Goal: Information Seeking & Learning: Compare options

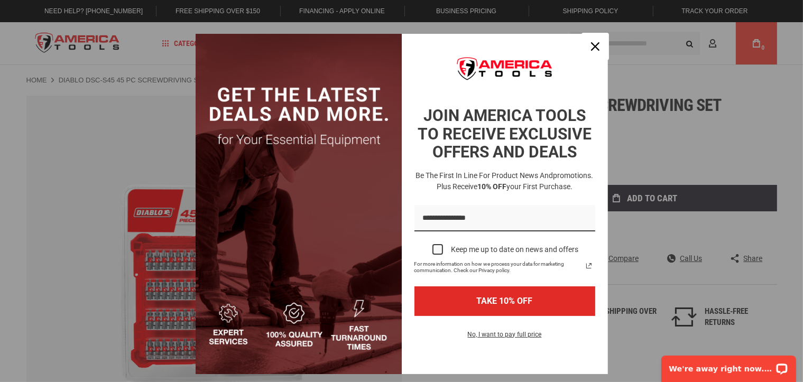
drag, startPoint x: 589, startPoint y: 50, endPoint x: 396, endPoint y: 27, distance: 194.9
click at [591, 50] on icon "close icon" at bounding box center [595, 46] width 8 height 8
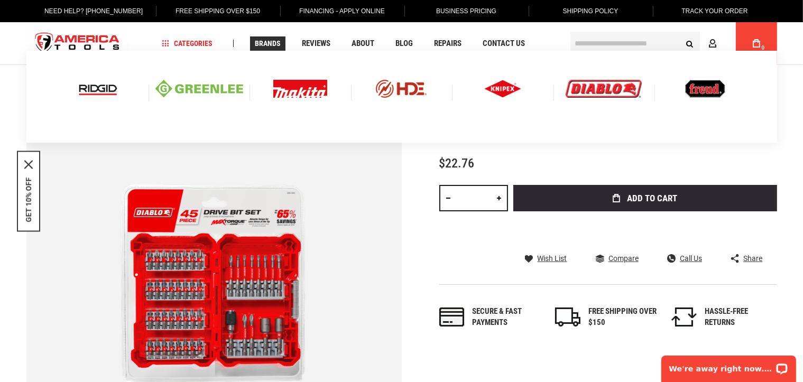
click at [590, 92] on img at bounding box center [604, 89] width 76 height 18
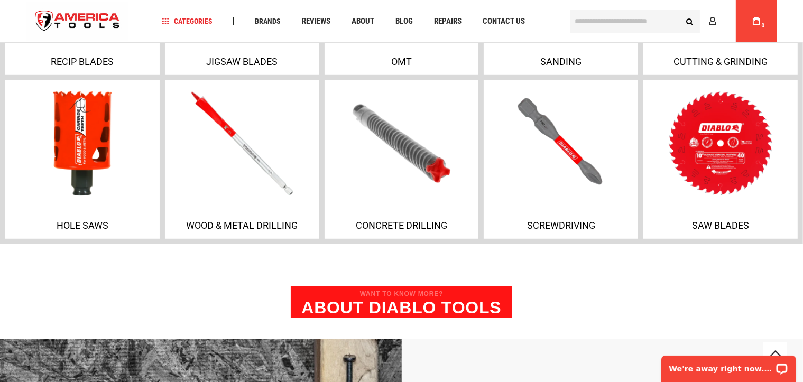
scroll to position [635, 0]
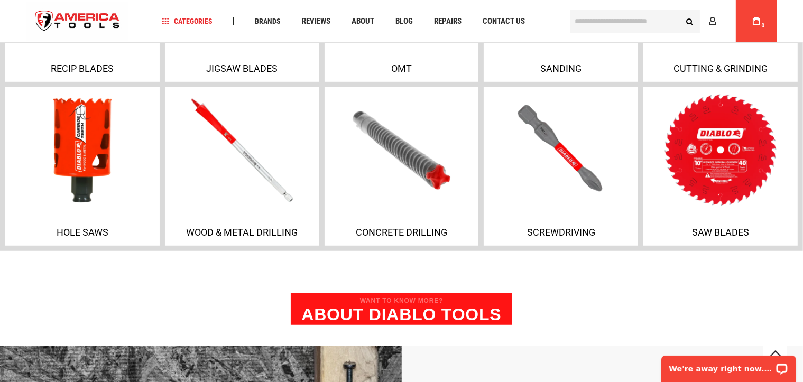
click at [715, 151] on img at bounding box center [720, 150] width 161 height 119
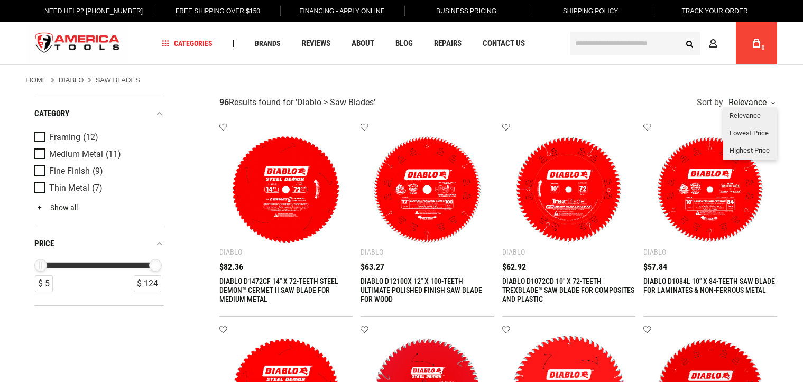
click at [755, 106] on div "Relevance" at bounding box center [750, 102] width 49 height 8
click at [753, 134] on div "Lowest Price" at bounding box center [750, 133] width 54 height 17
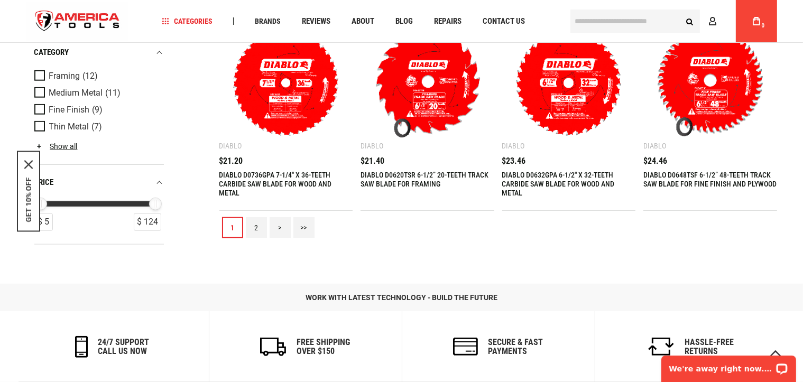
scroll to position [1198, 0]
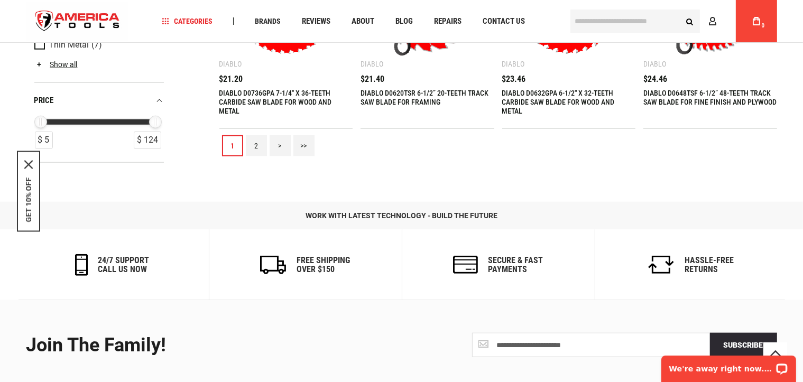
click at [256, 147] on link "2" at bounding box center [256, 145] width 21 height 21
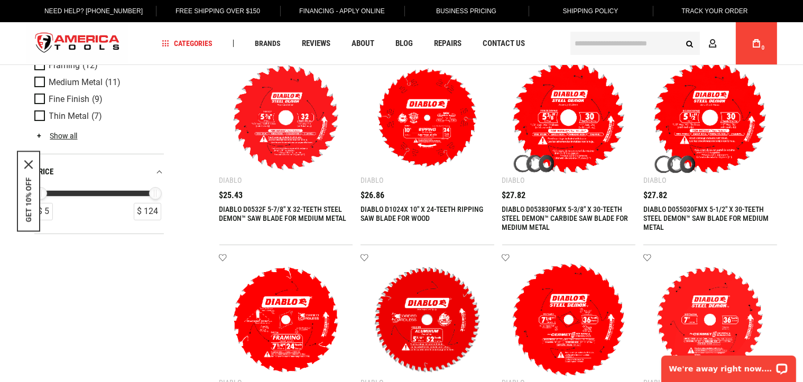
scroll to position [0, 0]
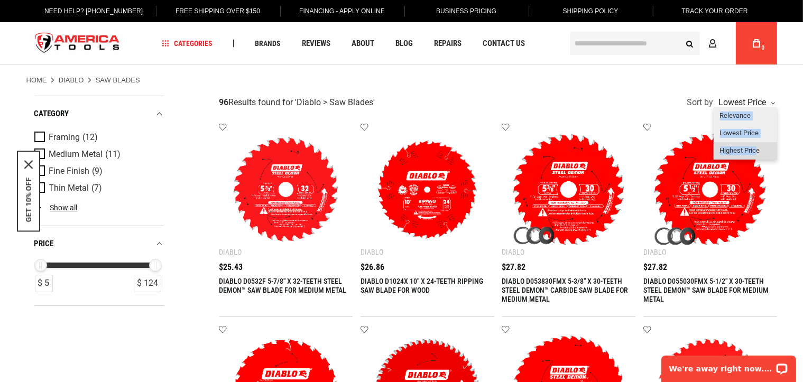
drag, startPoint x: 764, startPoint y: 105, endPoint x: 757, endPoint y: 148, distance: 43.4
click at [757, 110] on div "Lowest price Relevance Lowest Price Highest Price" at bounding box center [745, 103] width 63 height 14
click at [757, 148] on div "Highest Price" at bounding box center [745, 150] width 63 height 17
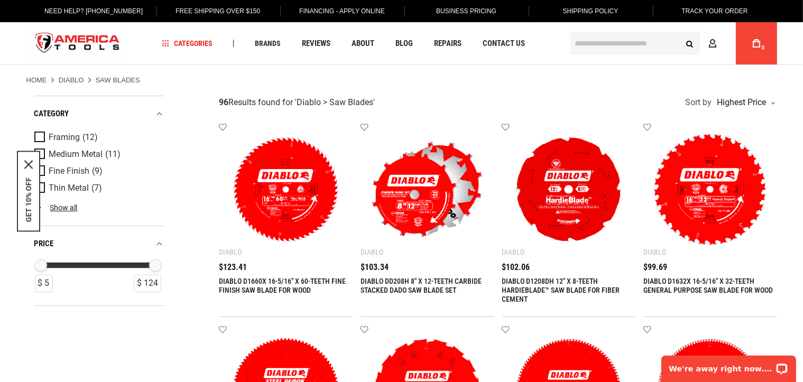
drag, startPoint x: 7, startPoint y: 331, endPoint x: 11, endPoint y: 325, distance: 6.9
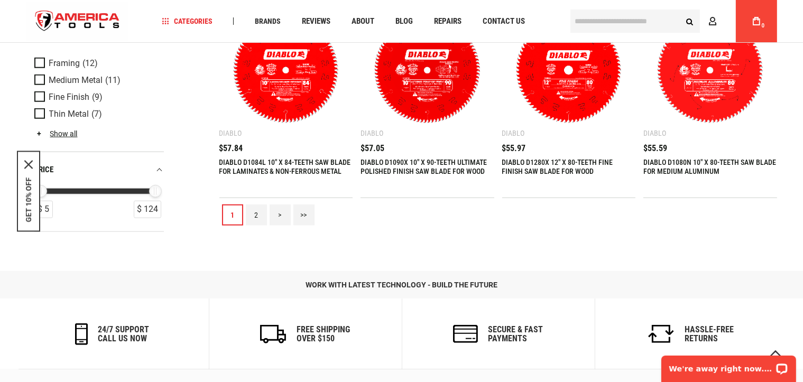
scroll to position [1128, 0]
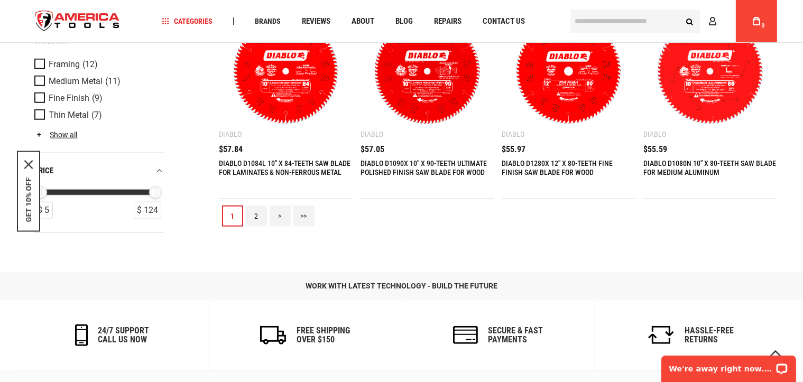
click at [258, 221] on link "2" at bounding box center [256, 216] width 21 height 21
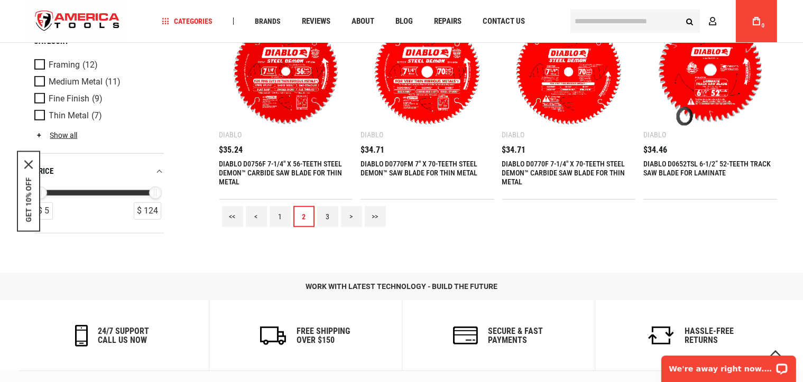
scroll to position [1198, 0]
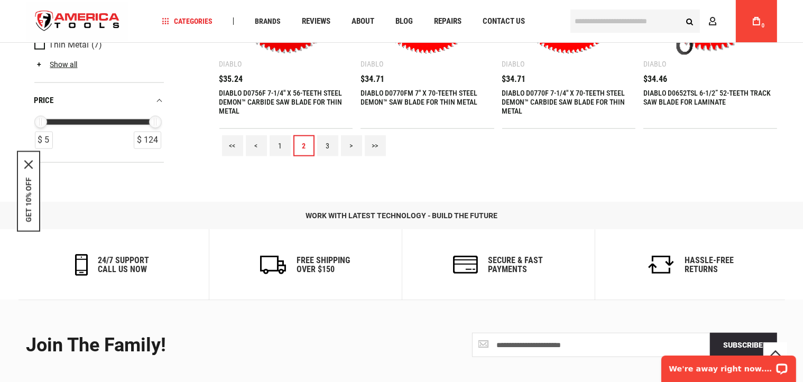
click at [337, 143] on link "3" at bounding box center [327, 145] width 21 height 21
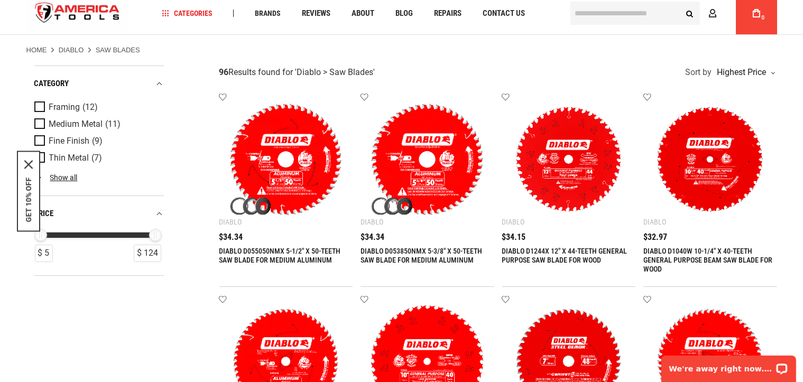
scroll to position [0, 0]
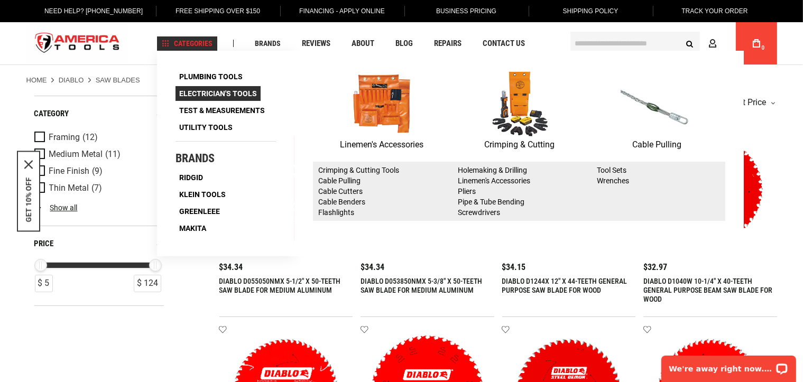
click at [224, 91] on span "Electrician's Tools" at bounding box center [218, 93] width 78 height 7
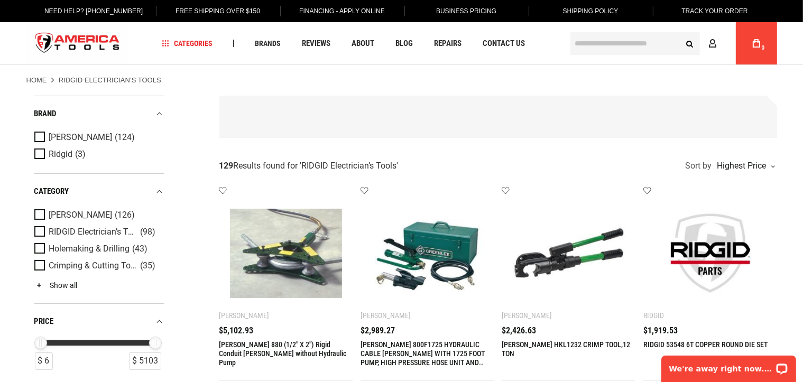
click at [50, 285] on link "Show all" at bounding box center [55, 285] width 43 height 8
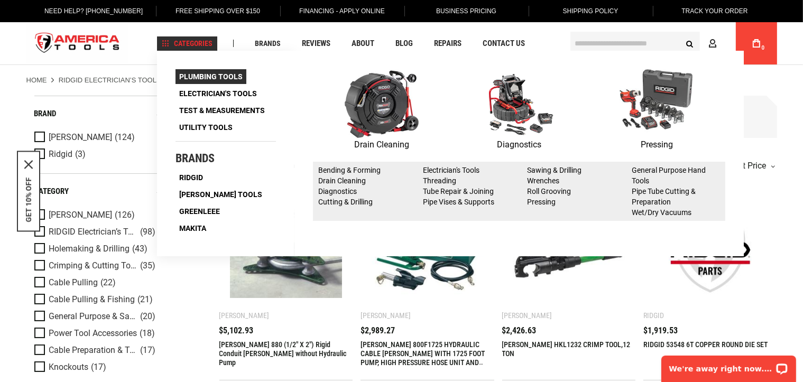
click at [203, 73] on span "Plumbing Tools" at bounding box center [210, 76] width 63 height 7
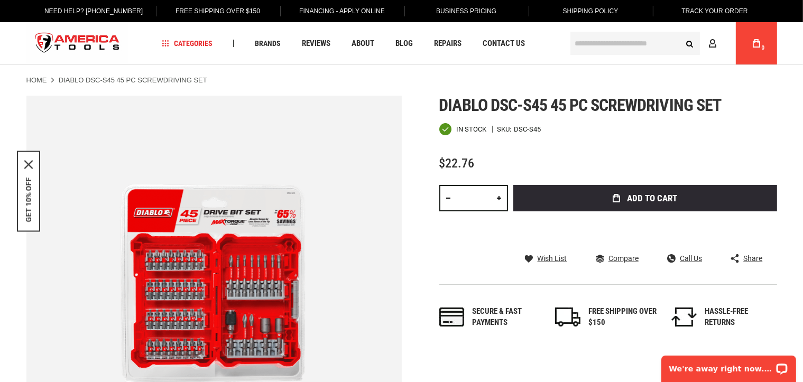
click at [44, 81] on link "Home" at bounding box center [36, 81] width 21 height 10
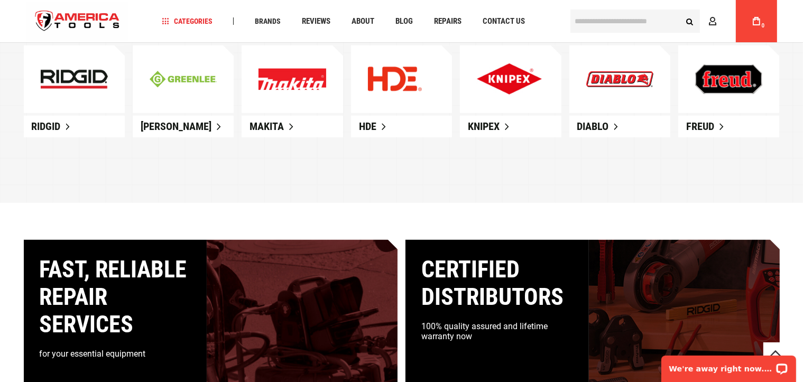
click at [723, 78] on img at bounding box center [728, 80] width 67 height 30
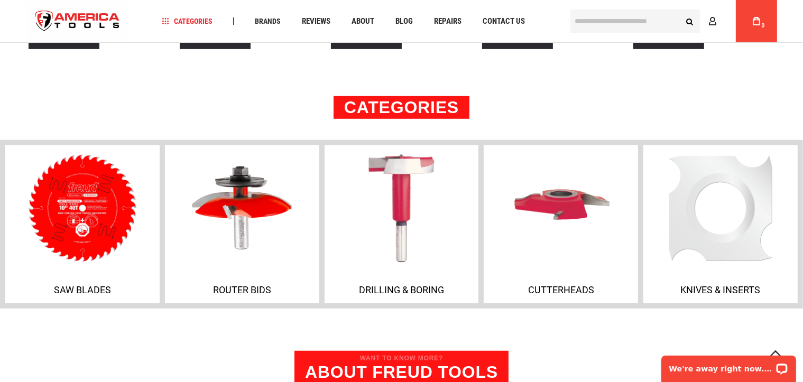
scroll to position [635, 0]
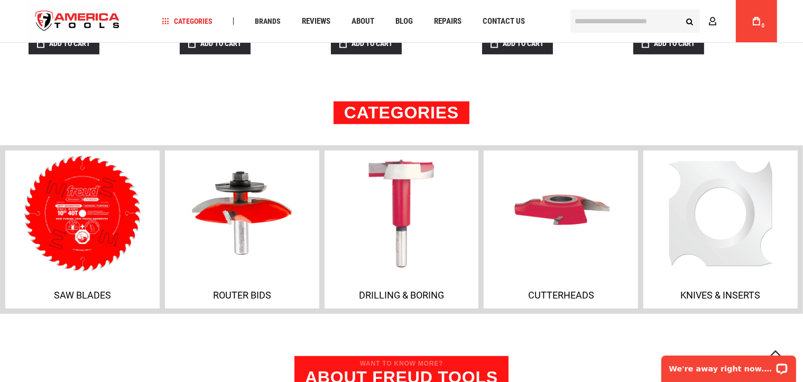
click at [121, 231] on img at bounding box center [82, 213] width 161 height 119
click at [111, 210] on img at bounding box center [82, 213] width 161 height 119
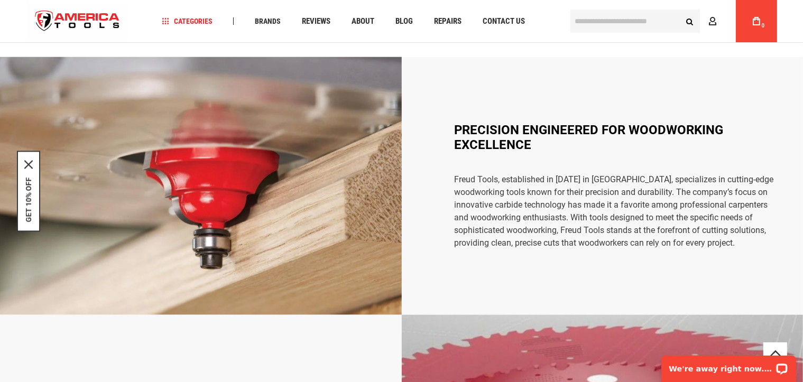
scroll to position [705, 0]
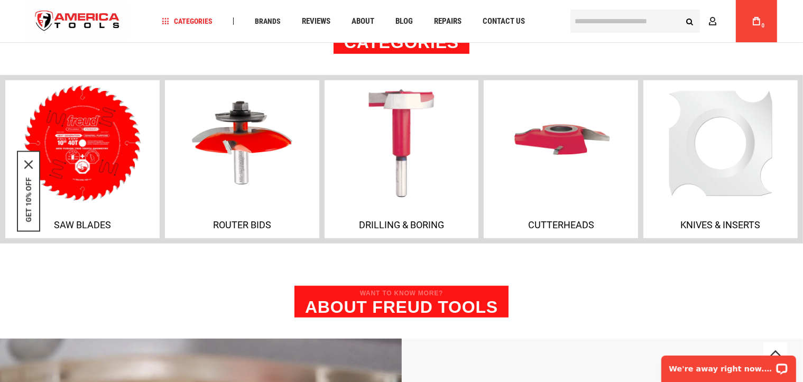
click at [89, 220] on p "Saw Blades" at bounding box center [82, 224] width 149 height 11
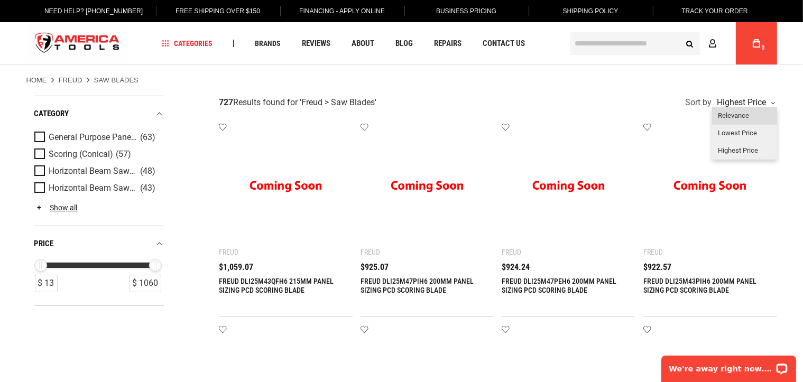
click at [762, 109] on div "Relevance" at bounding box center [744, 115] width 65 height 17
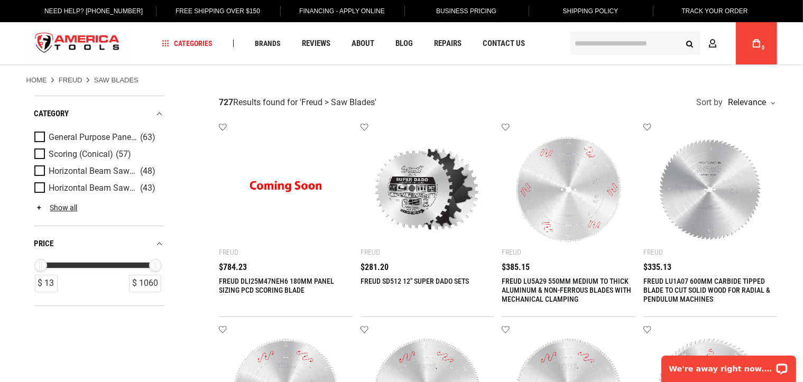
click at [745, 136] on img at bounding box center [710, 190] width 113 height 113
click at [749, 136] on div "Lowest Price" at bounding box center [750, 133] width 54 height 17
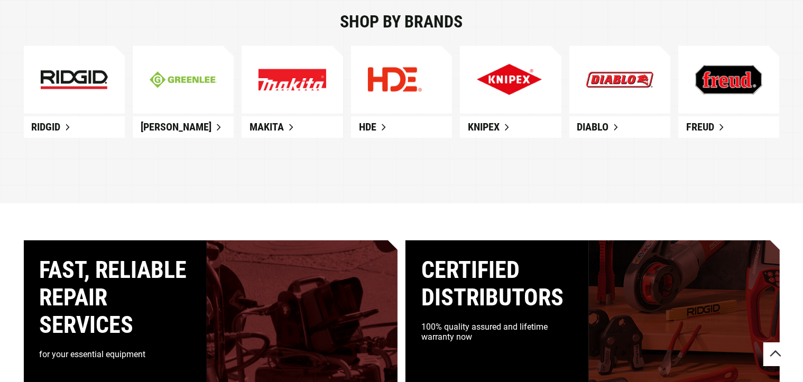
click at [609, 107] on link at bounding box center [620, 80] width 101 height 68
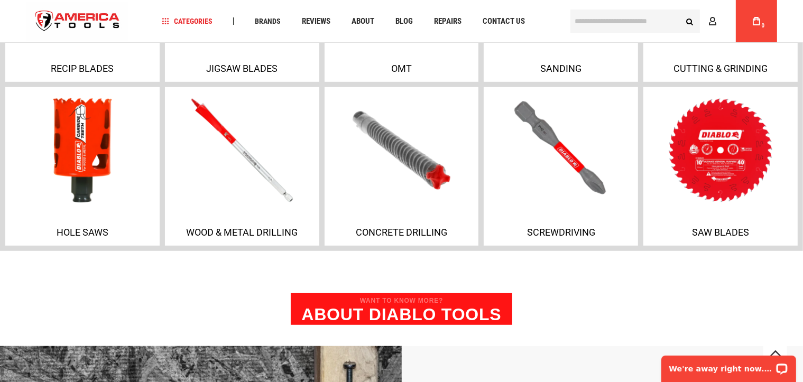
click at [533, 143] on img at bounding box center [561, 150] width 161 height 119
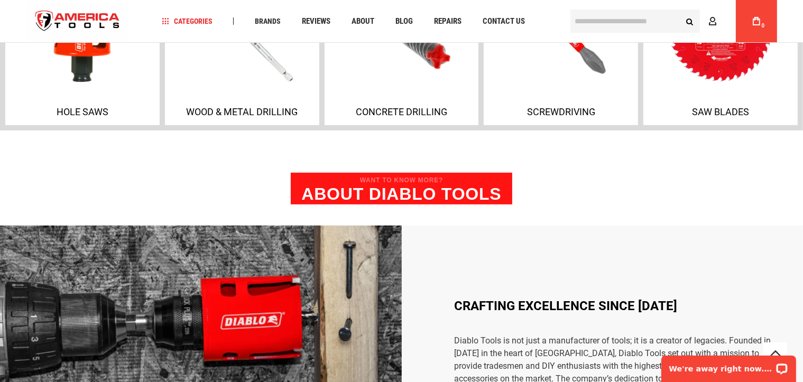
scroll to position [775, 0]
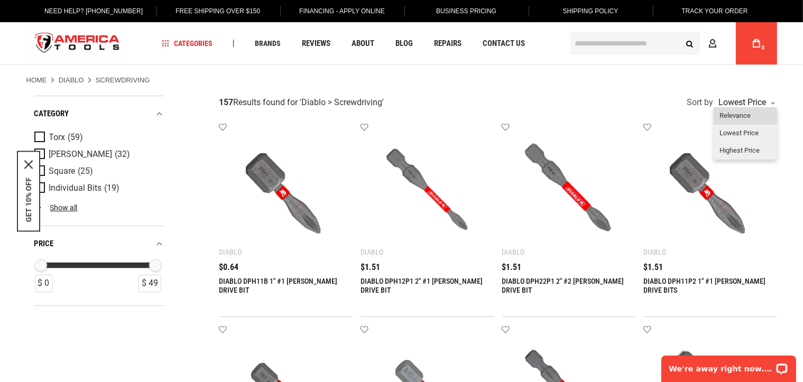
click at [735, 111] on div "Relevance" at bounding box center [745, 115] width 63 height 17
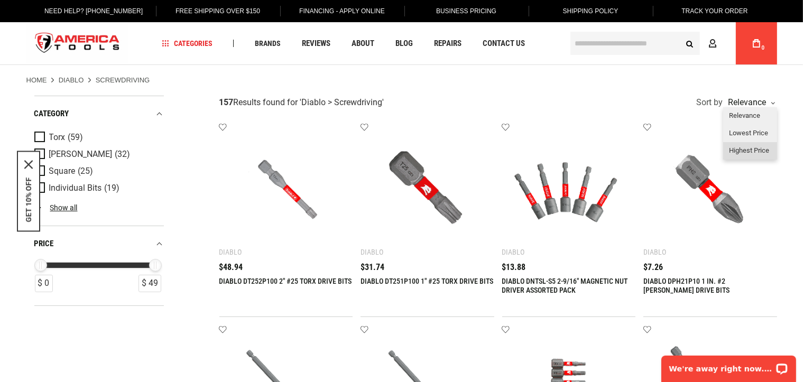
click at [757, 155] on div "Highest Price" at bounding box center [750, 150] width 54 height 17
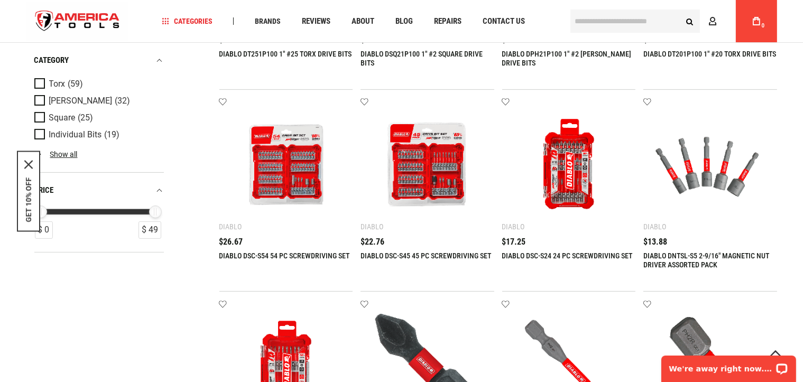
scroll to position [423, 0]
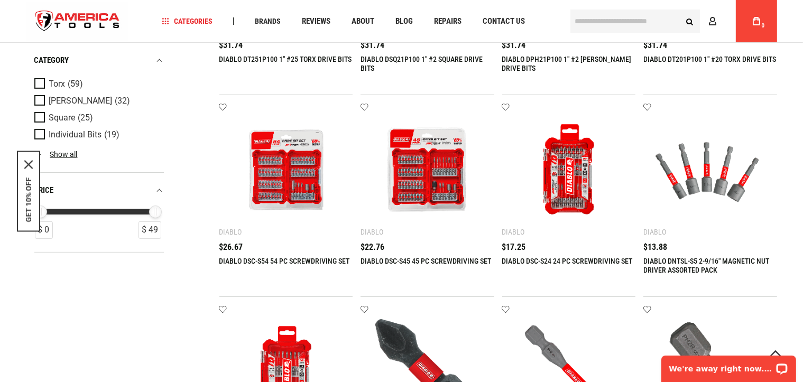
click at [300, 185] on img at bounding box center [286, 170] width 113 height 113
